Goal: Navigation & Orientation: Find specific page/section

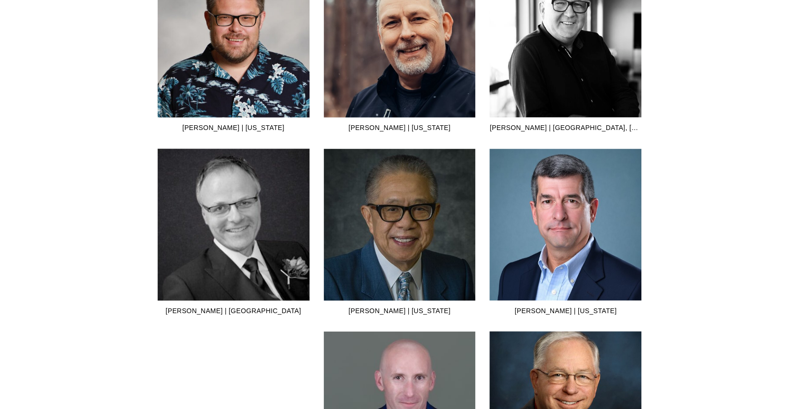
scroll to position [1424, 0]
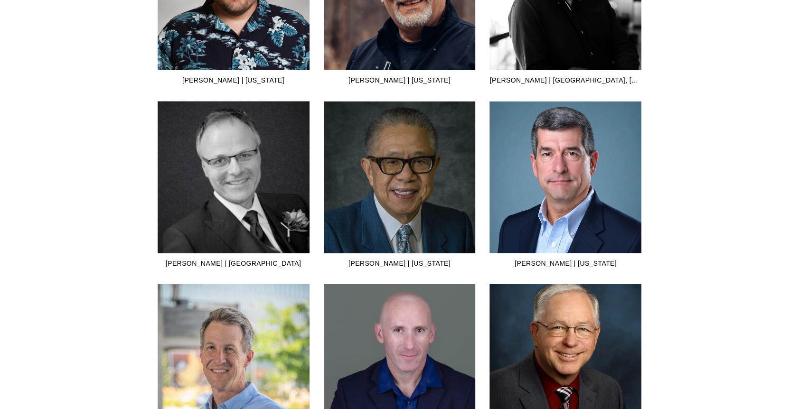
click at [580, 267] on div "[PERSON_NAME] | [US_STATE]" at bounding box center [565, 263] width 152 height 14
click at [567, 189] on img at bounding box center [565, 177] width 152 height 152
click at [22, 128] on div "Meet the Certified ReWilders Our ReWilders go through a highly structured train…" at bounding box center [399, 206] width 799 height 2720
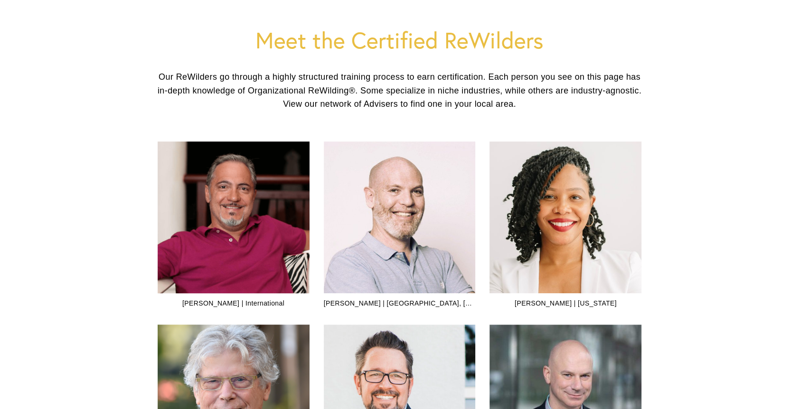
scroll to position [0, 0]
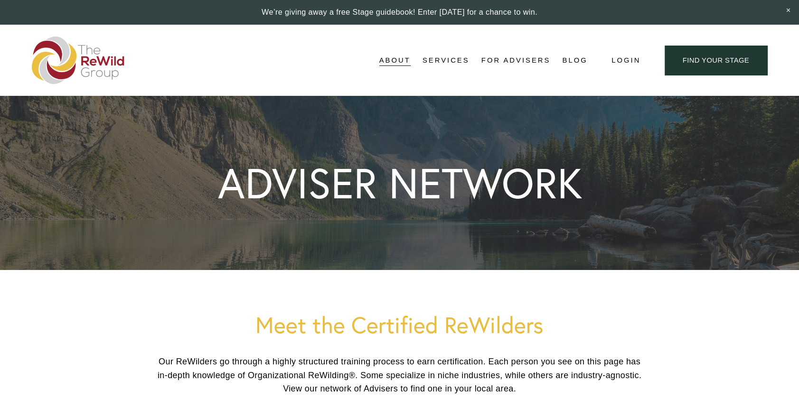
click at [0, 0] on span "Testimonials" at bounding box center [0, 0] width 0 height 0
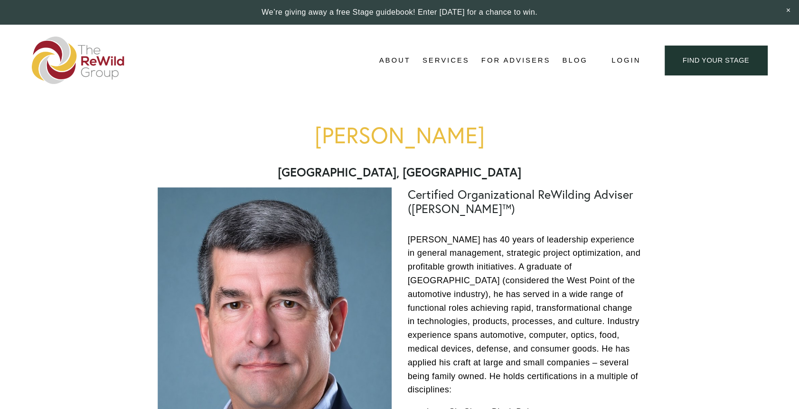
click at [465, 253] on p "David has 40 years of leadership experience in general management, strategic pr…" at bounding box center [525, 315] width 234 height 164
click at [487, 297] on p "David has 40 years of leadership experience in general management, strategic pr…" at bounding box center [525, 315] width 234 height 164
